Goal: Information Seeking & Learning: Learn about a topic

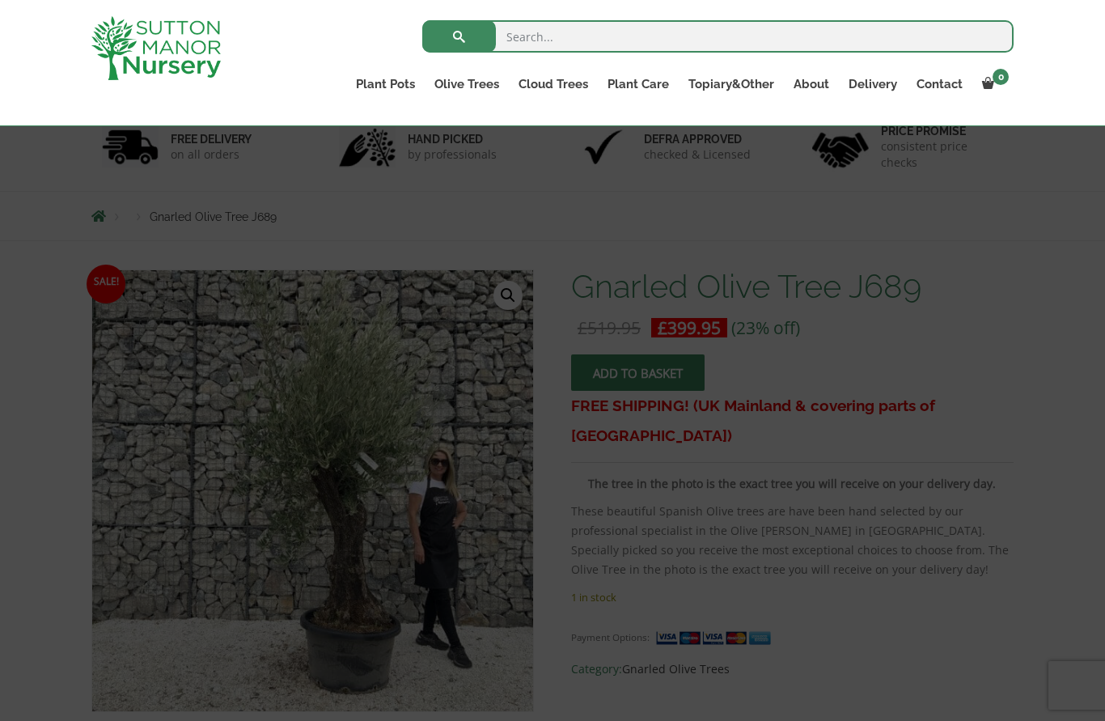
scroll to position [116, 0]
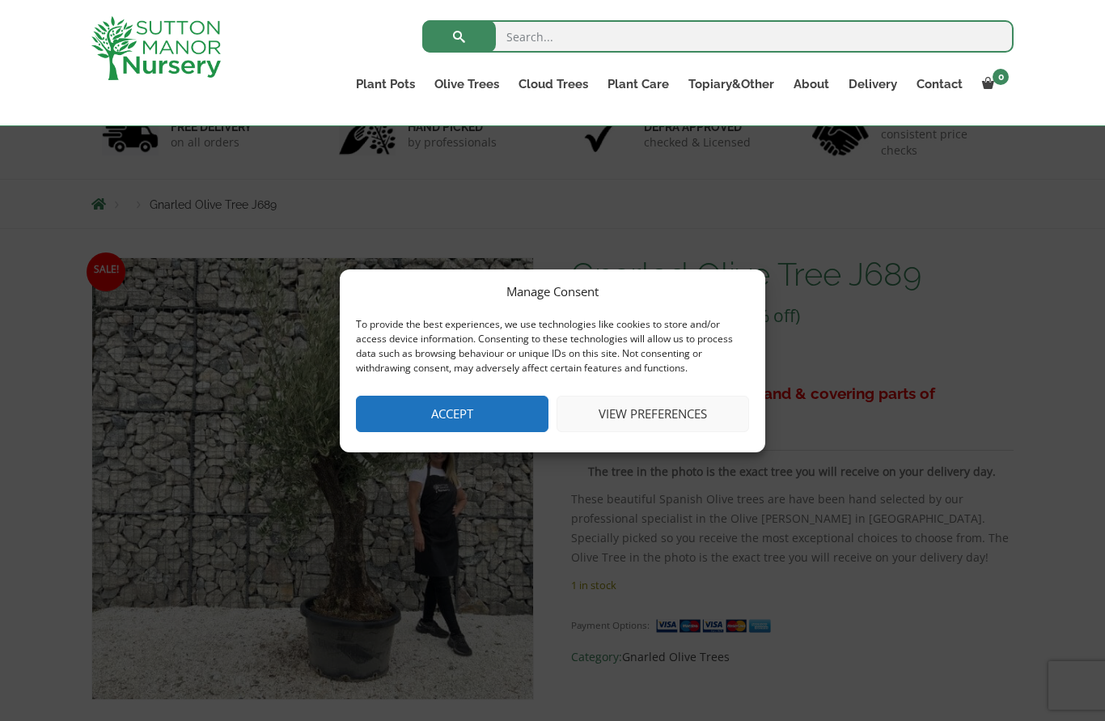
click at [395, 432] on button "Accept" at bounding box center [452, 413] width 192 height 36
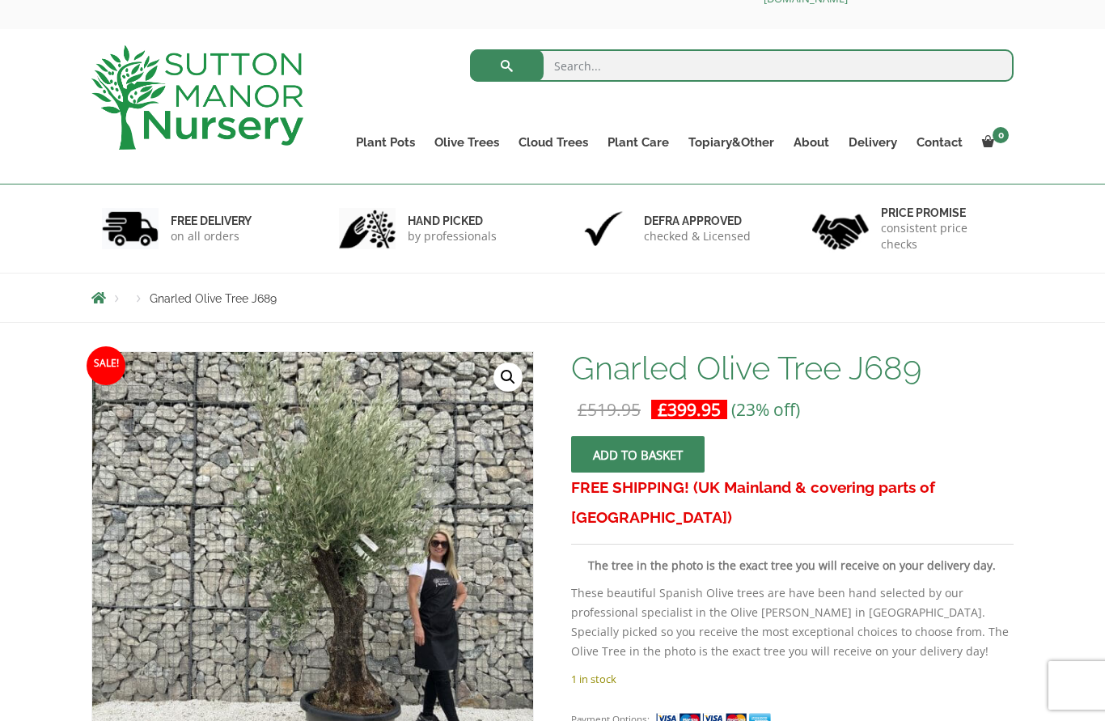
scroll to position [0, 0]
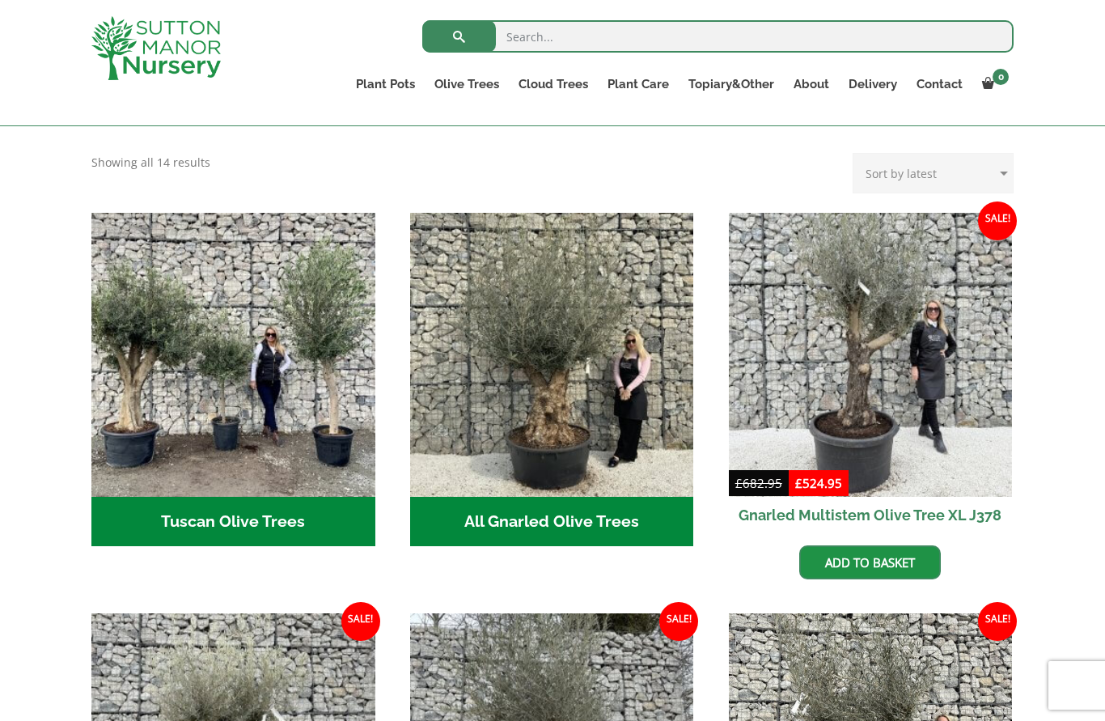
scroll to position [512, 0]
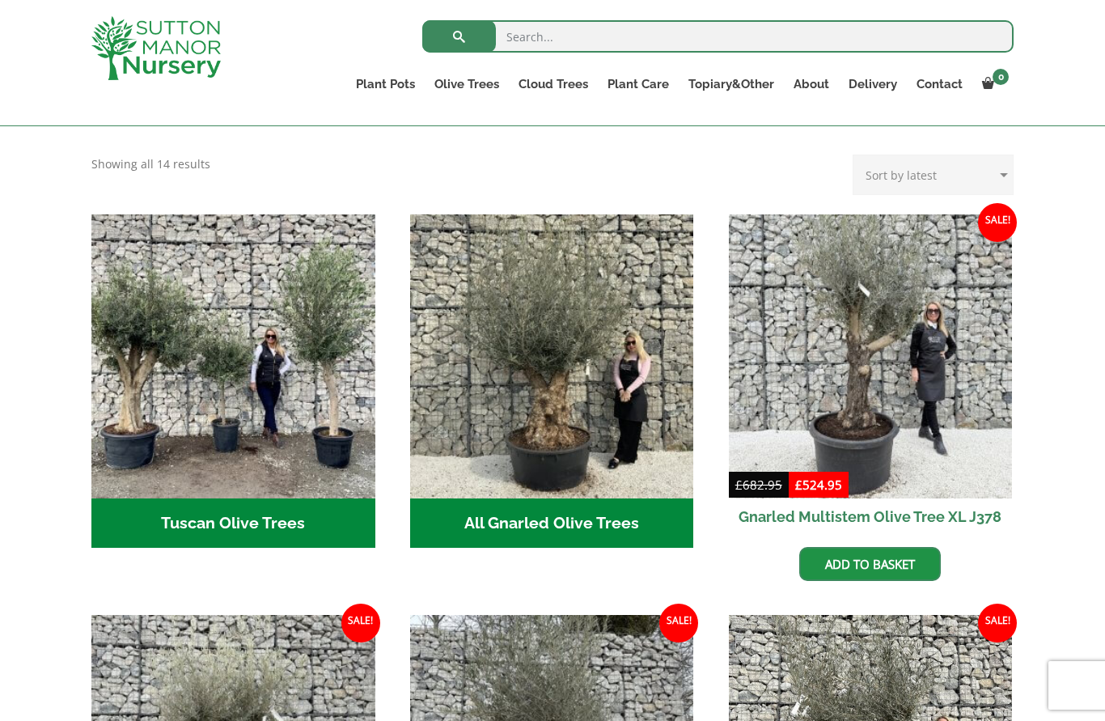
click at [192, 353] on img "Visit product category Tuscan Olive Trees" at bounding box center [233, 356] width 284 height 284
click at [0, 0] on link "Soil" at bounding box center [0, 0] width 0 height 0
click at [554, 361] on img "Visit product category All Gnarled Olive Trees" at bounding box center [552, 356] width 284 height 284
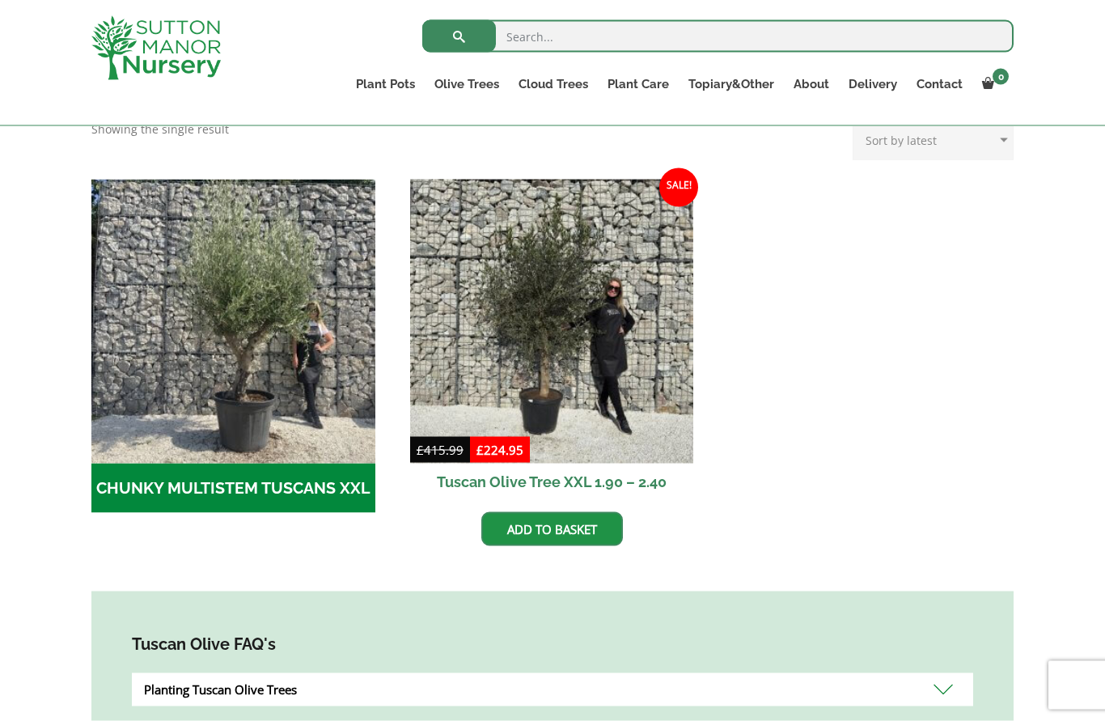
scroll to position [443, 0]
click at [541, 350] on img at bounding box center [552, 321] width 284 height 284
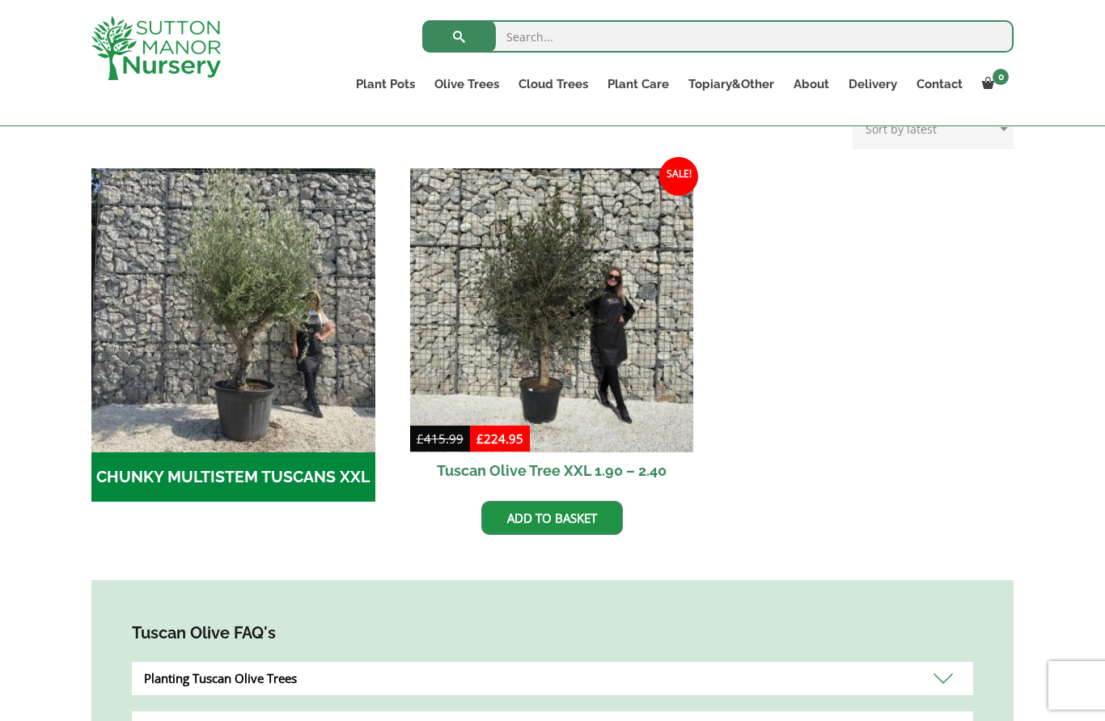
scroll to position [404, 0]
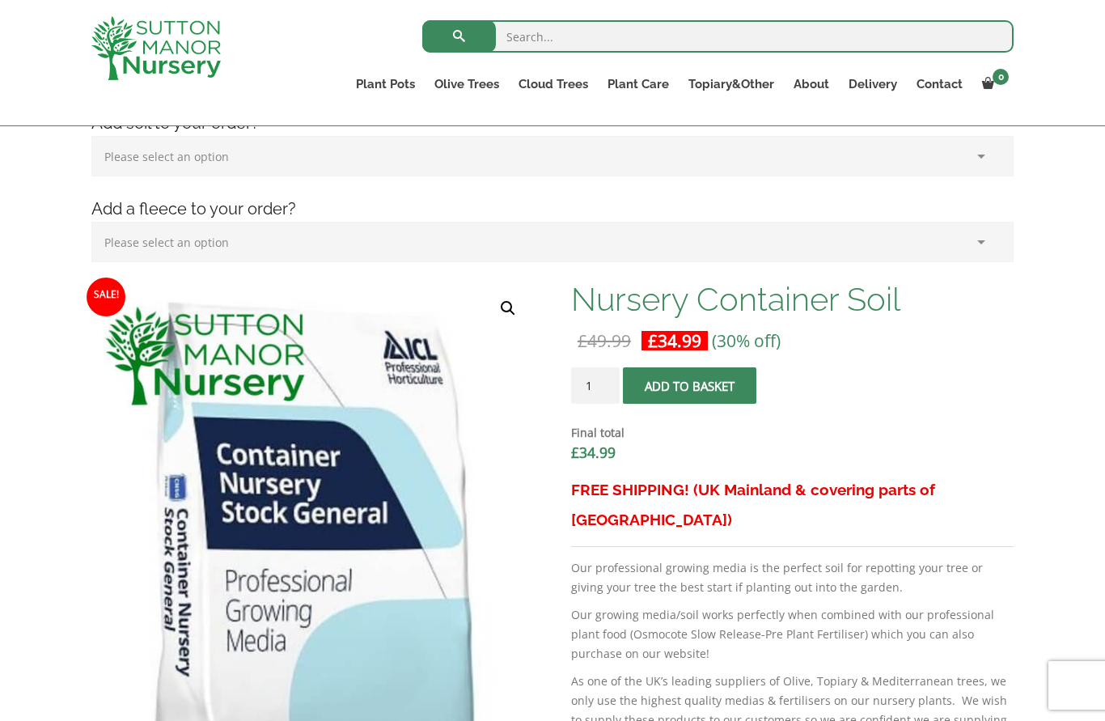
scroll to position [330, 0]
